Goal: Information Seeking & Learning: Learn about a topic

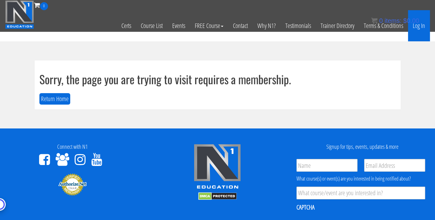
click at [415, 28] on link "Log In" at bounding box center [419, 25] width 22 height 31
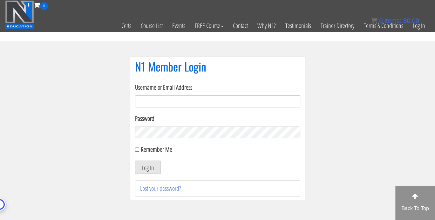
type input "[PERSON_NAME][EMAIL_ADDRESS][DOMAIN_NAME]"
click at [147, 149] on label "Remember Me" at bounding box center [156, 149] width 31 height 9
click at [139, 149] on input "Remember Me" at bounding box center [137, 149] width 4 height 4
checkbox input "true"
click at [151, 169] on button "Log In" at bounding box center [148, 166] width 26 height 13
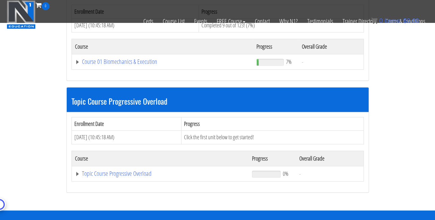
scroll to position [230, 0]
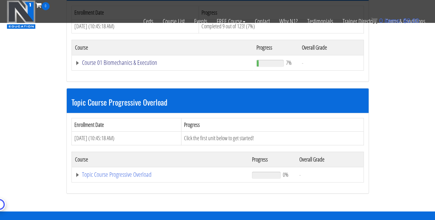
click at [77, 61] on link "Course 01 Biomechanics & Execution" at bounding box center [162, 62] width 175 height 6
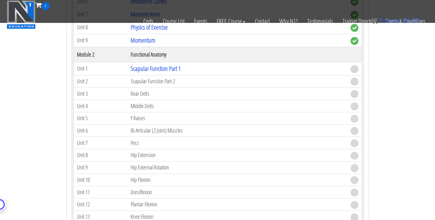
scroll to position [396, 0]
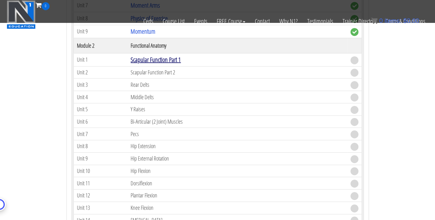
click at [172, 59] on link "Scapular Function Part 1" at bounding box center [156, 59] width 50 height 9
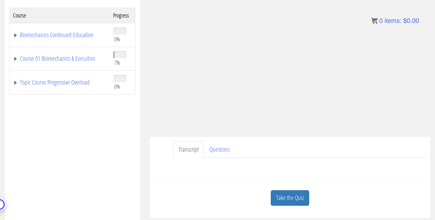
scroll to position [105, 0]
click at [223, 146] on link "Questions" at bounding box center [219, 149] width 30 height 16
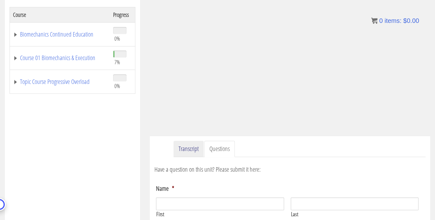
click at [180, 145] on link "Transcript" at bounding box center [188, 149] width 30 height 16
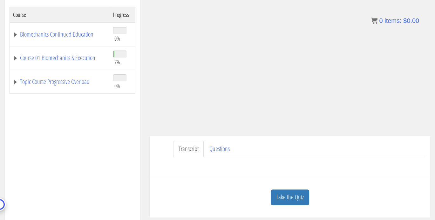
click at [434, 59] on div "[PERSON_NAME] [PERSON_NAME][EMAIL_ADDRESS][DOMAIN_NAME] [DATE] [TECHNICAL_ID] T…" at bounding box center [290, 97] width 290 height 239
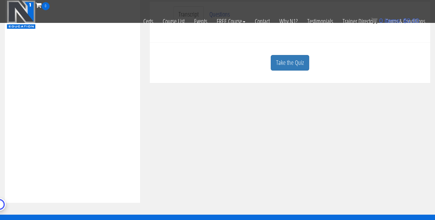
scroll to position [198, 0]
